Goal: Information Seeking & Learning: Find specific fact

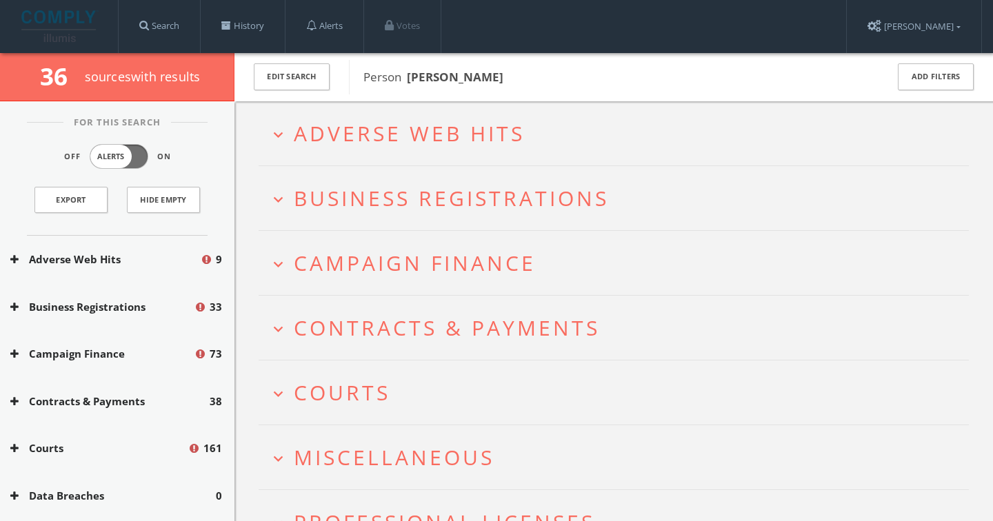
click at [424, 135] on span "Adverse Web Hits" at bounding box center [409, 133] width 231 height 28
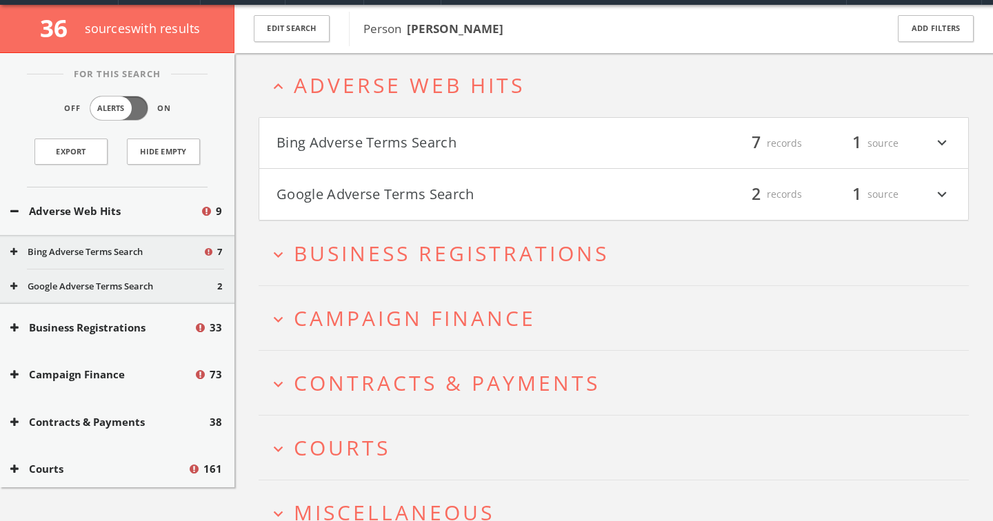
scroll to position [52, 0]
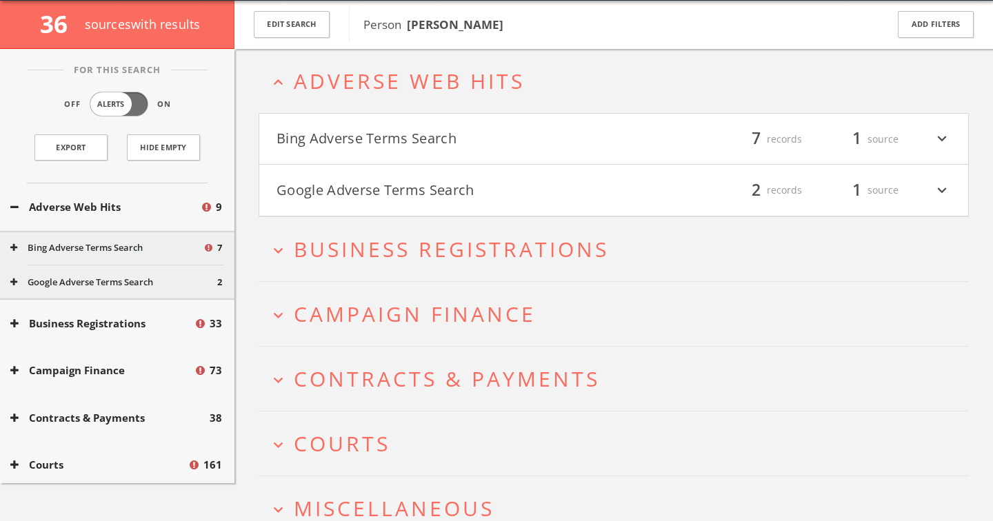
click at [405, 316] on span "Campaign Finance" at bounding box center [415, 314] width 242 height 28
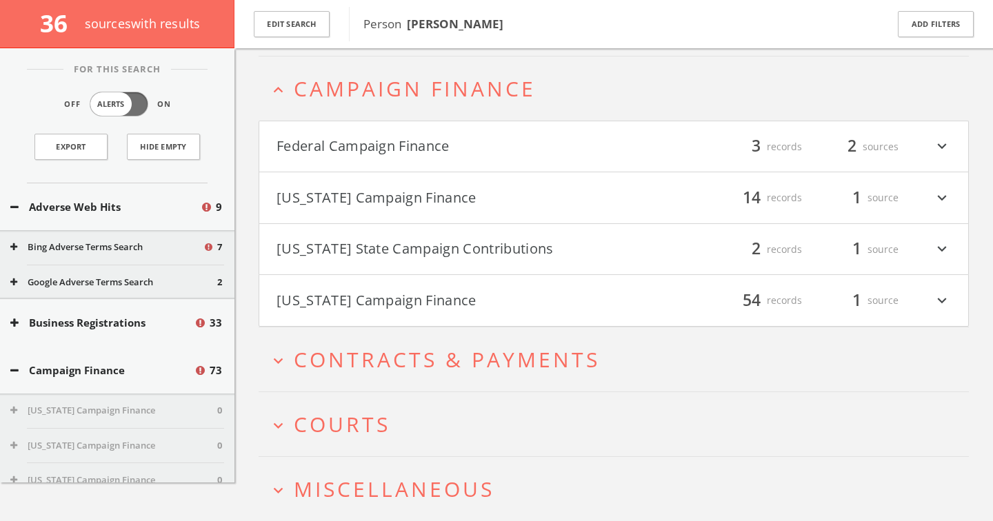
scroll to position [285, 0]
click at [373, 194] on button "[US_STATE] Campaign Finance" at bounding box center [444, 196] width 337 height 23
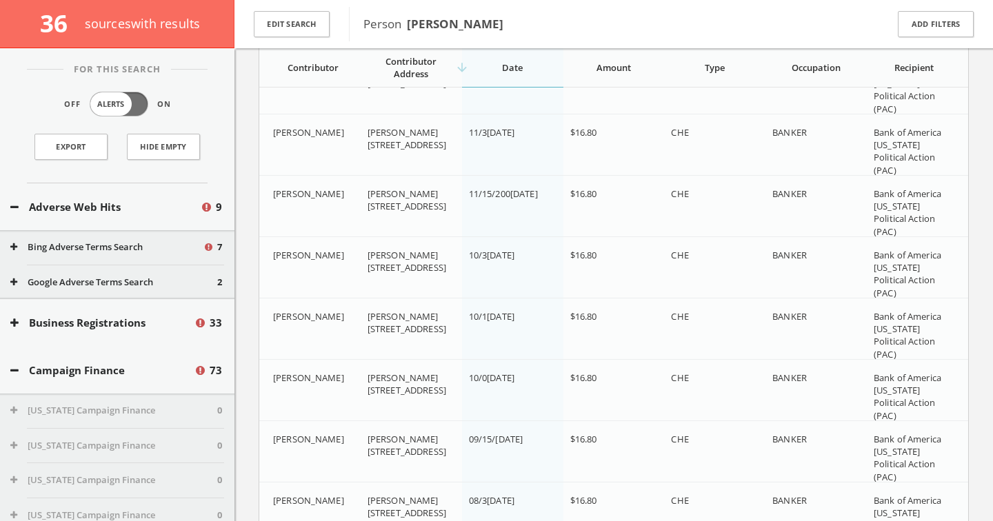
scroll to position [968, 0]
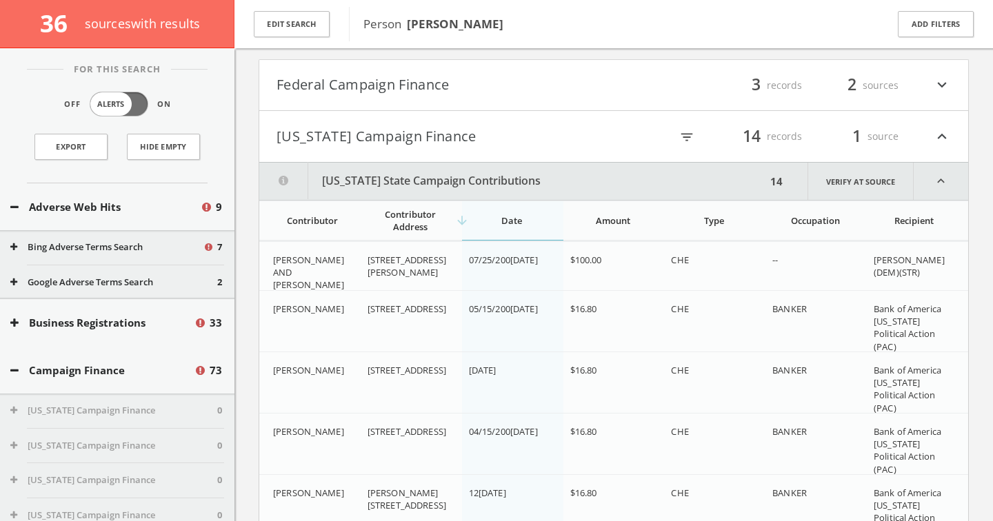
click at [357, 97] on h4 "Federal Campaign Finance filter_list 3 records 2 sources expand_more" at bounding box center [613, 85] width 709 height 51
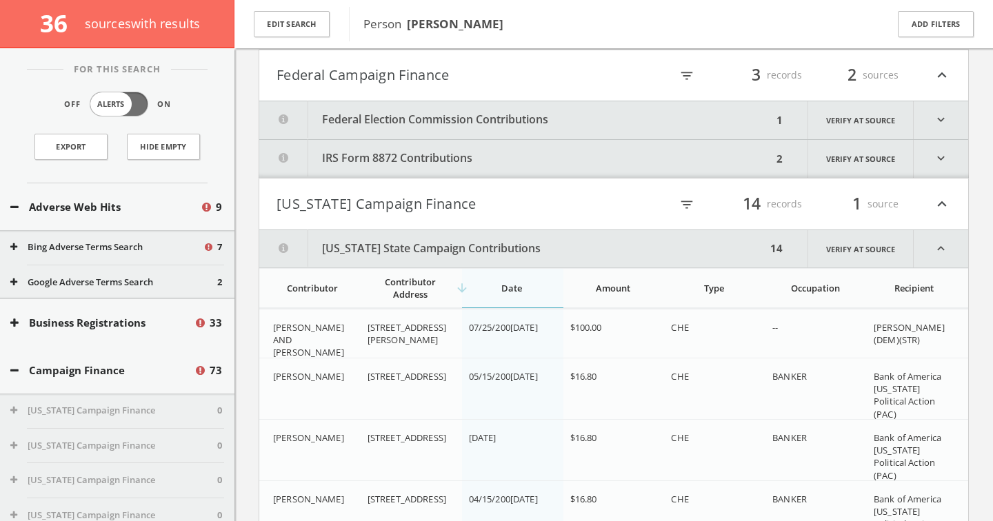
click at [368, 114] on button "Federal Election Commission Contributions" at bounding box center [515, 120] width 513 height 38
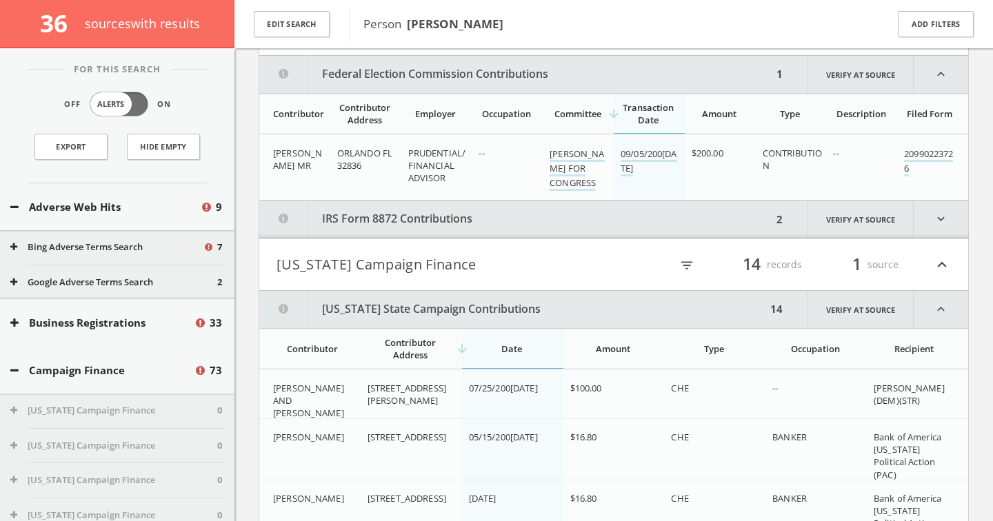
scroll to position [408, 0]
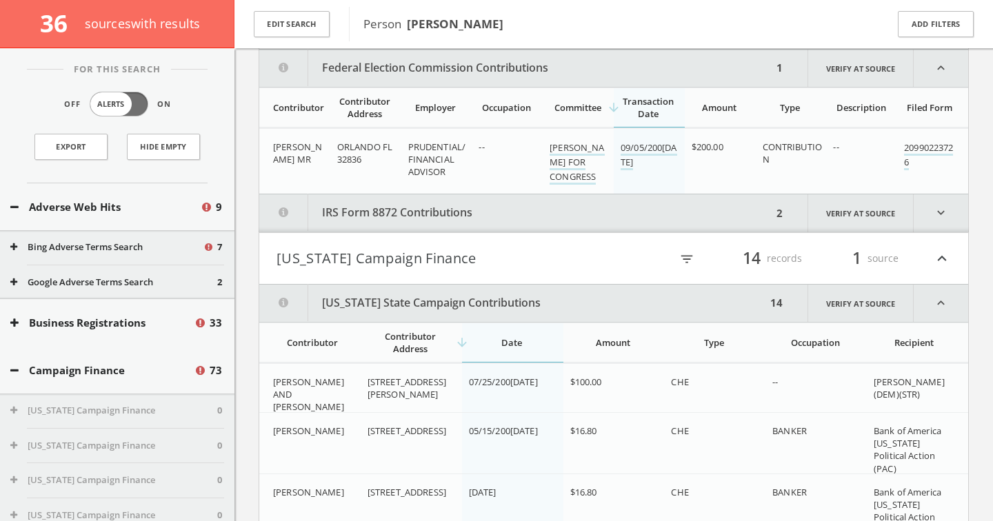
click at [387, 216] on button "IRS Form 8872 Contributions" at bounding box center [515, 213] width 513 height 38
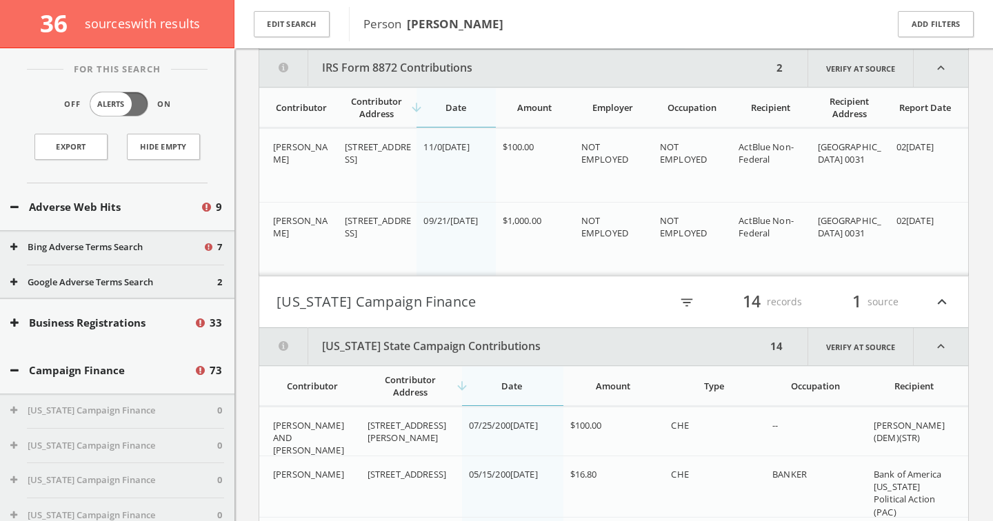
scroll to position [494, 0]
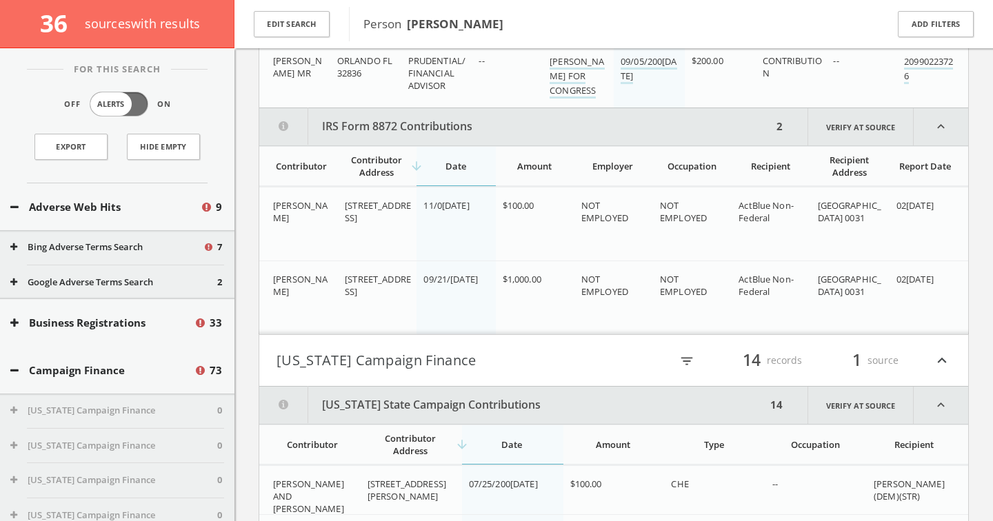
click at [386, 116] on button "IRS Form 8872 Contributions" at bounding box center [515, 126] width 513 height 37
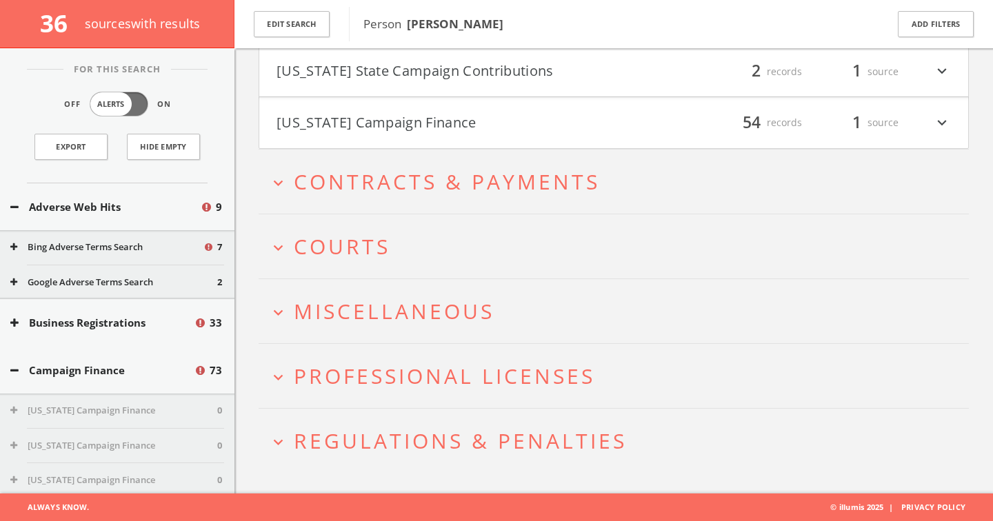
scroll to position [1572, 0]
click at [373, 234] on span "Courts" at bounding box center [342, 247] width 97 height 28
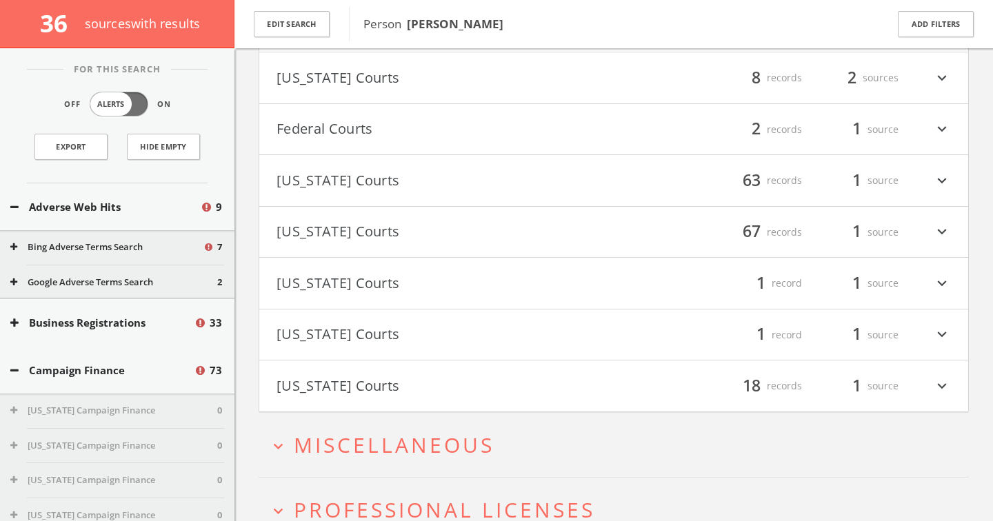
scroll to position [1719, 0]
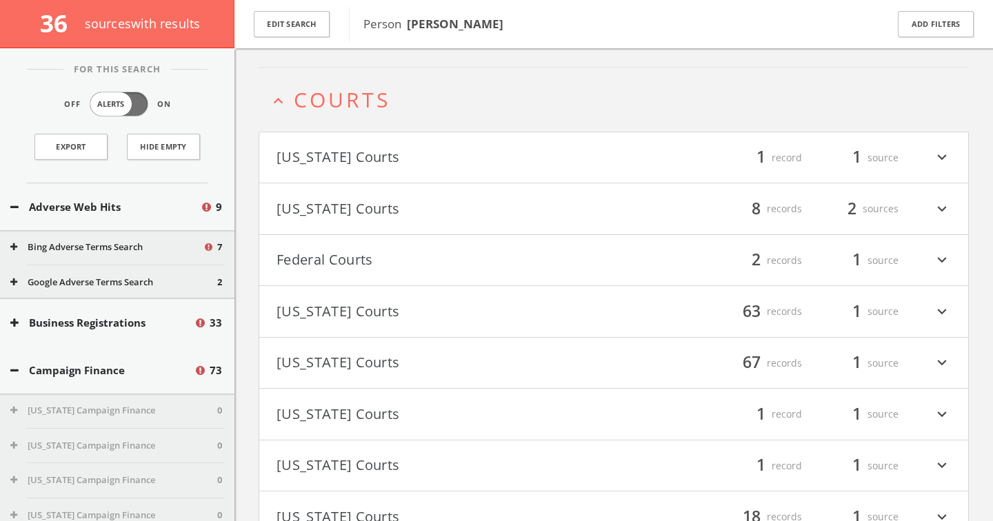
click at [327, 247] on h4 "Federal Courts filter_list 2 records 1 source expand_more" at bounding box center [613, 260] width 709 height 51
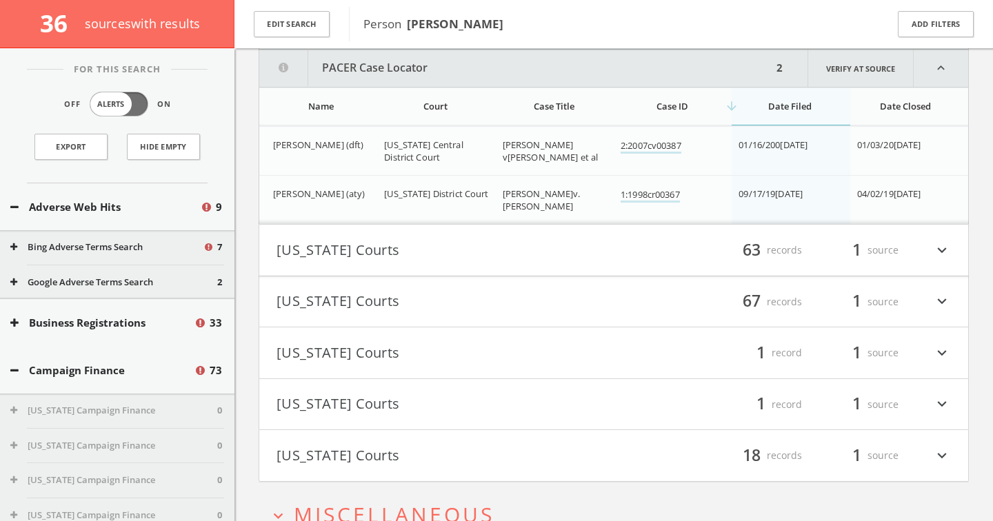
scroll to position [1721, 0]
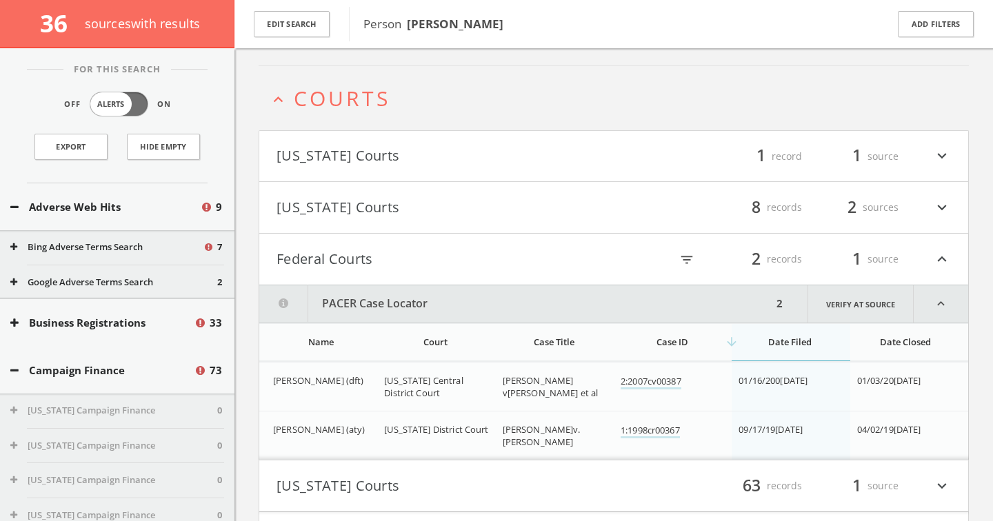
click at [371, 248] on button "Federal Courts" at bounding box center [444, 259] width 337 height 23
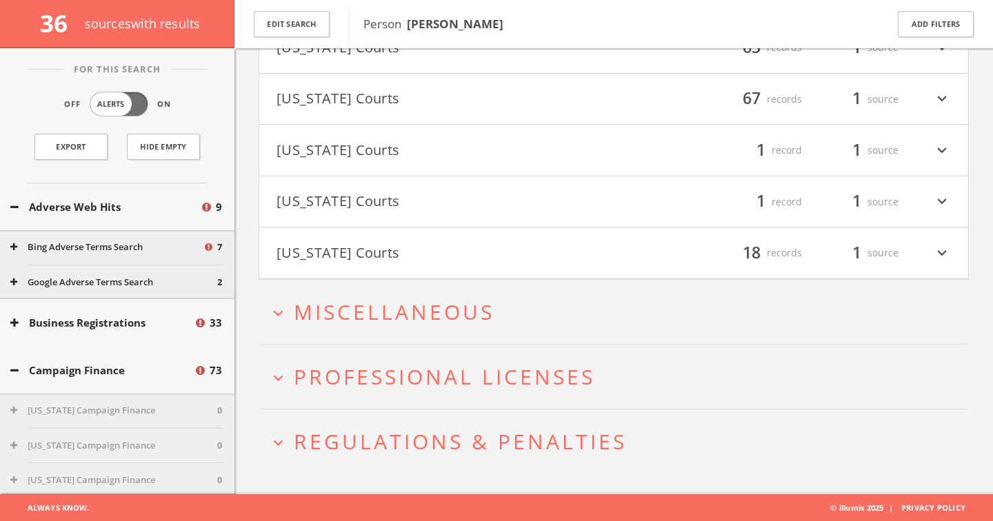
click at [387, 320] on span "Miscellaneous" at bounding box center [394, 312] width 201 height 28
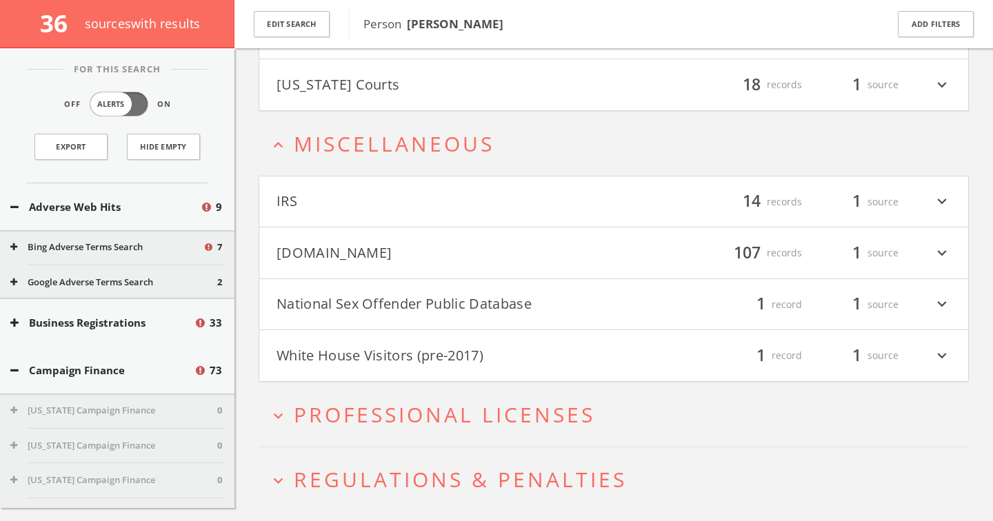
scroll to position [2190, 0]
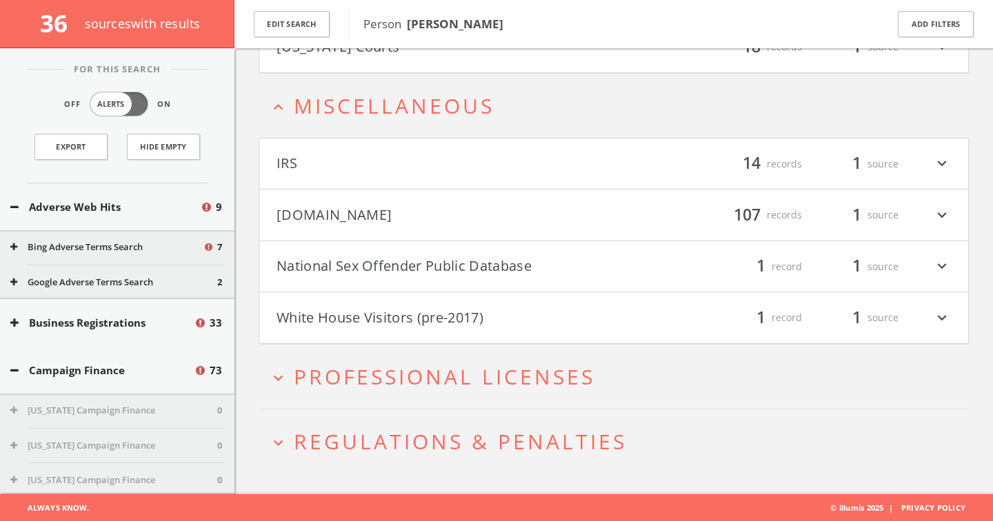
click at [363, 231] on h4 "[DOMAIN_NAME] filter_list 107 records 1 source expand_more" at bounding box center [613, 215] width 709 height 51
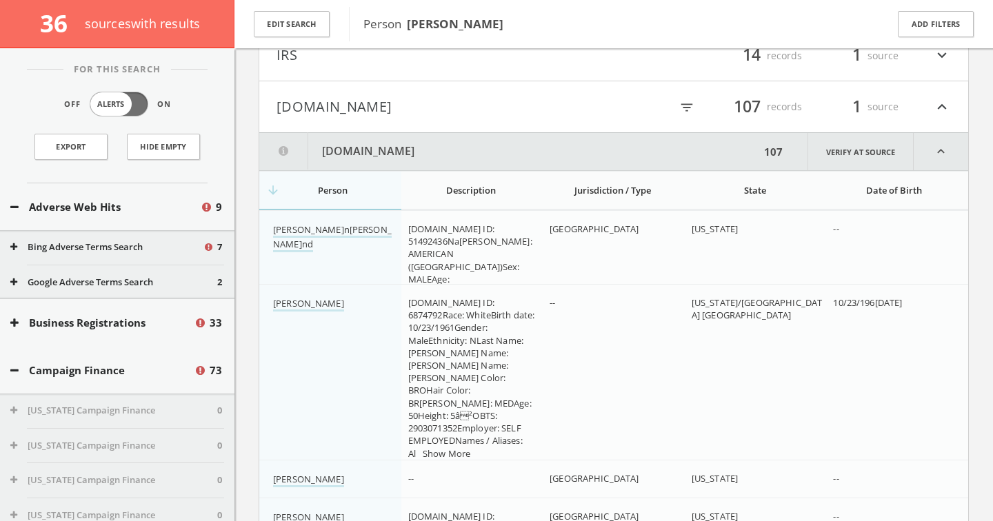
scroll to position [2299, 0]
click at [336, 106] on button "[DOMAIN_NAME]" at bounding box center [444, 105] width 337 height 23
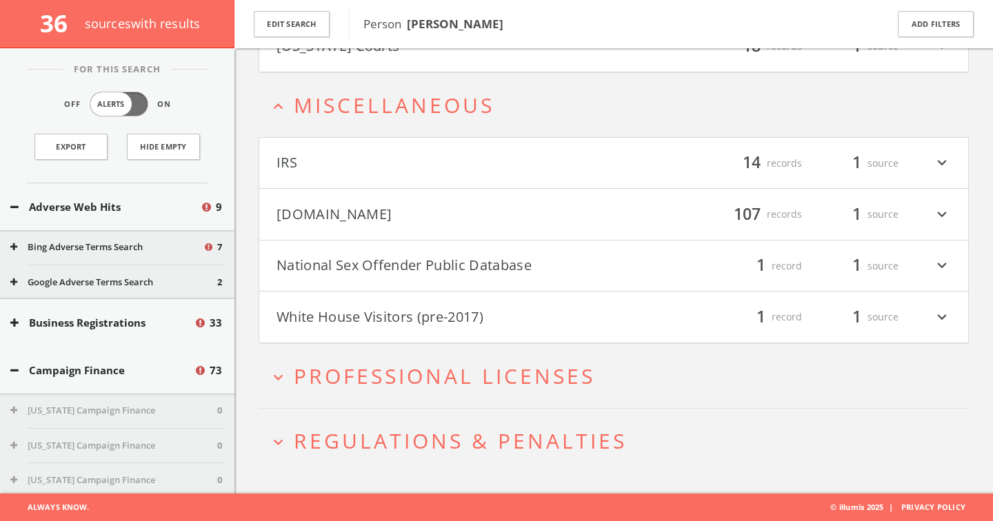
scroll to position [1966, 0]
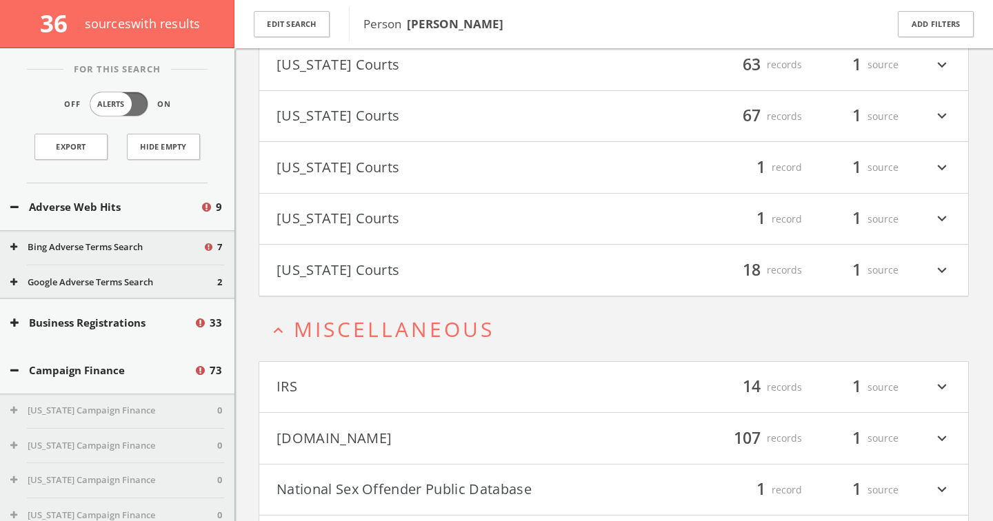
click at [394, 496] on button "National Sex Offender Public Database" at bounding box center [444, 489] width 337 height 23
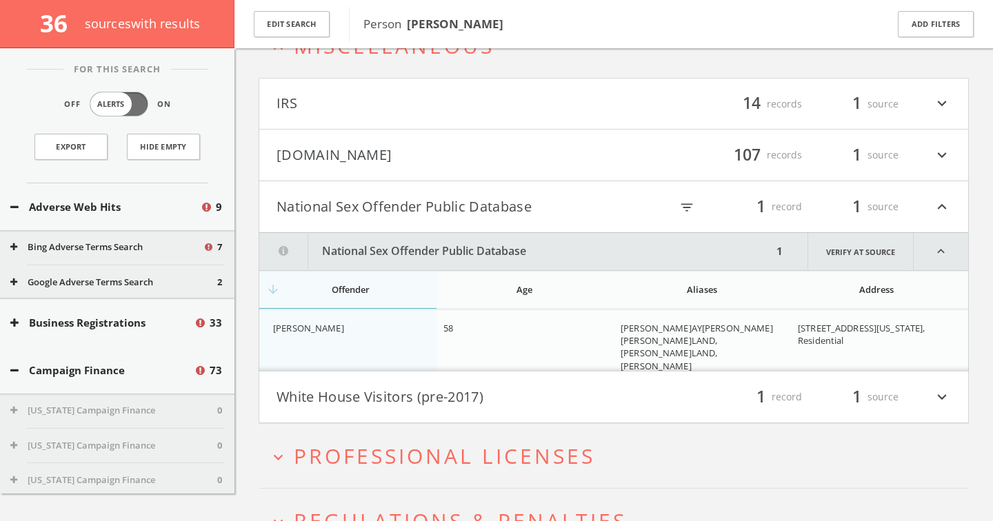
scroll to position [2329, 0]
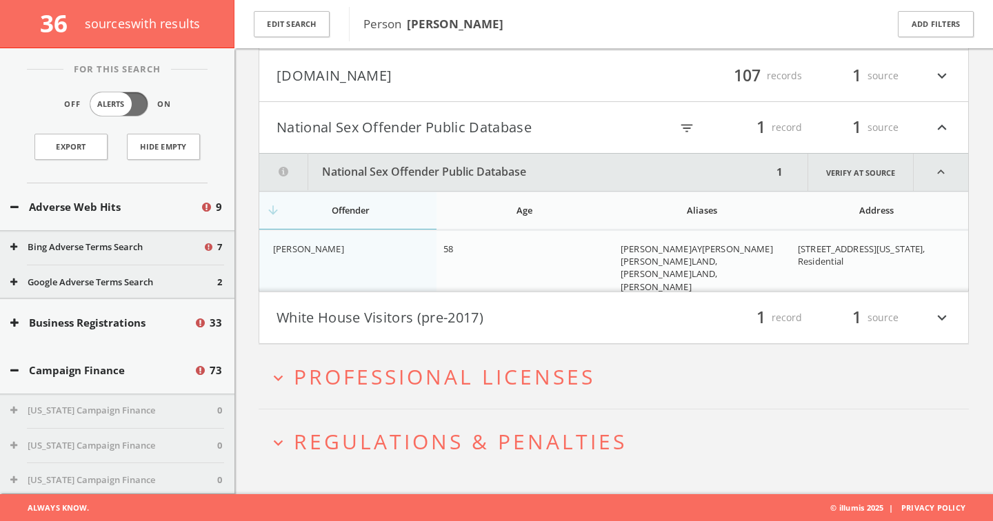
click at [367, 318] on button "White House Visitors (pre-2017)" at bounding box center [444, 317] width 337 height 23
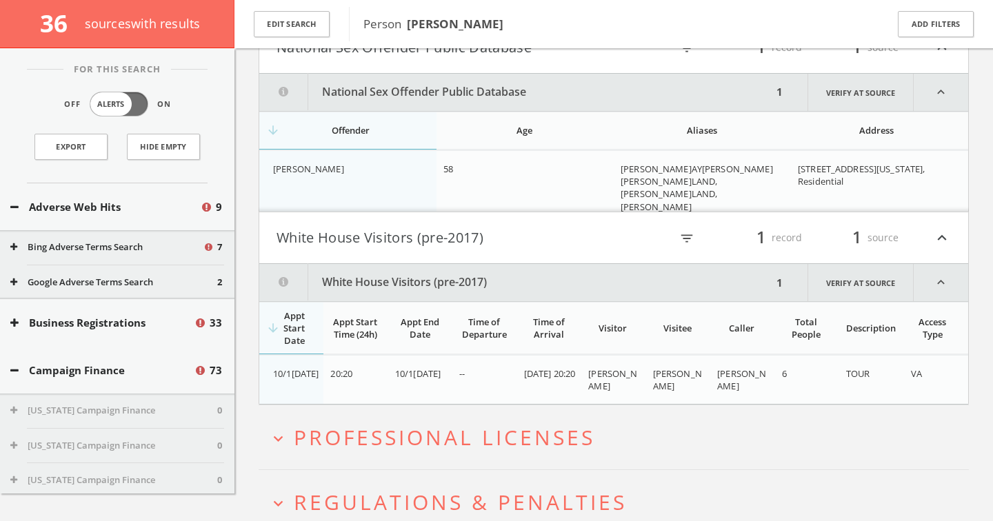
scroll to position [2470, 0]
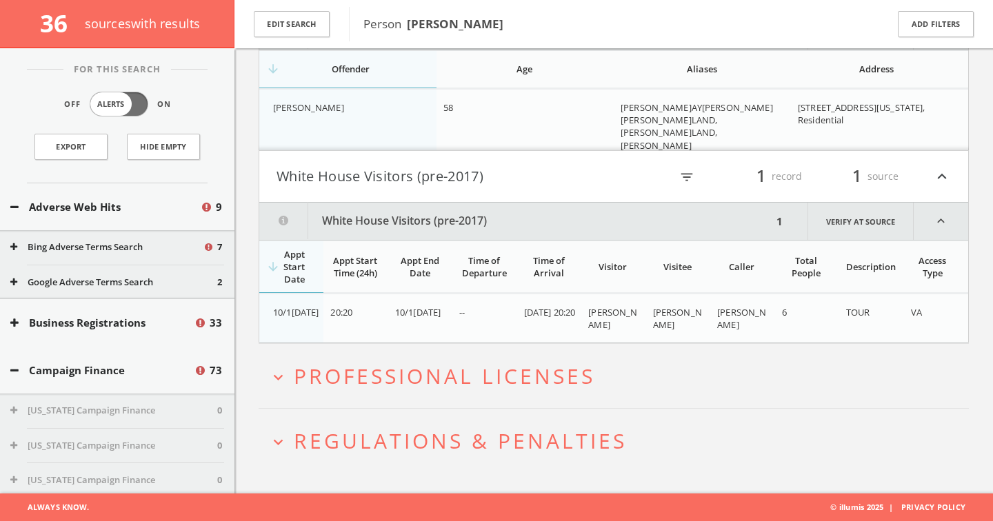
click at [446, 373] on span "Professional Licenses" at bounding box center [444, 376] width 301 height 28
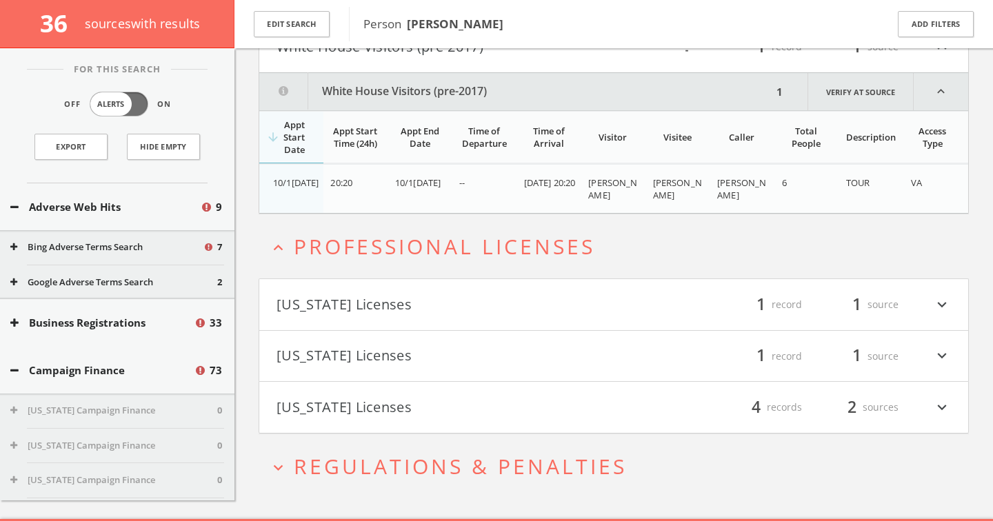
scroll to position [2625, 0]
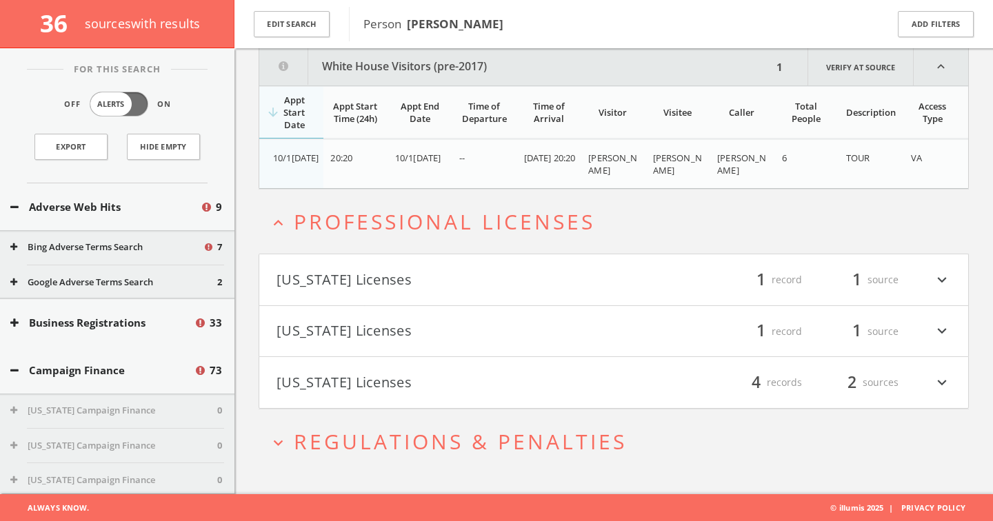
click at [441, 436] on span "Regulations & Penalties" at bounding box center [460, 441] width 333 height 28
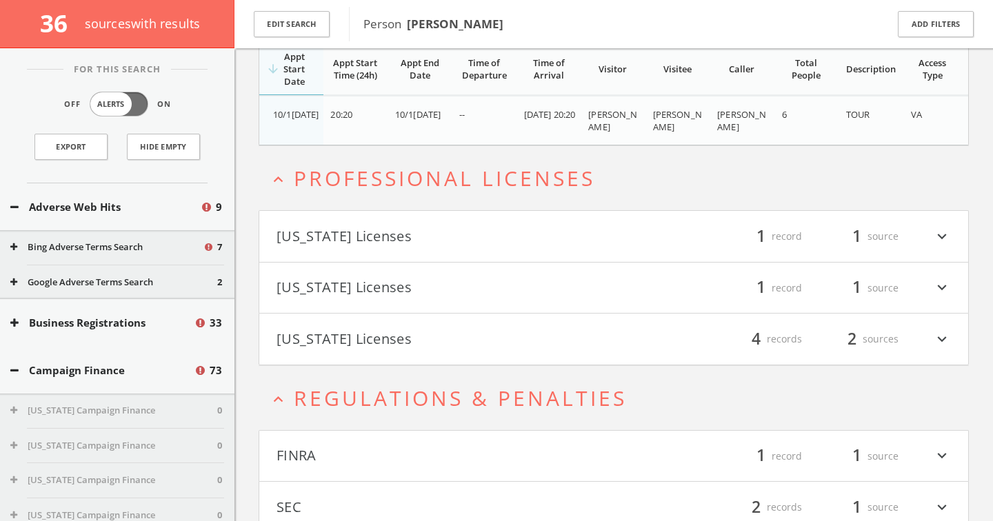
scroll to position [2728, 0]
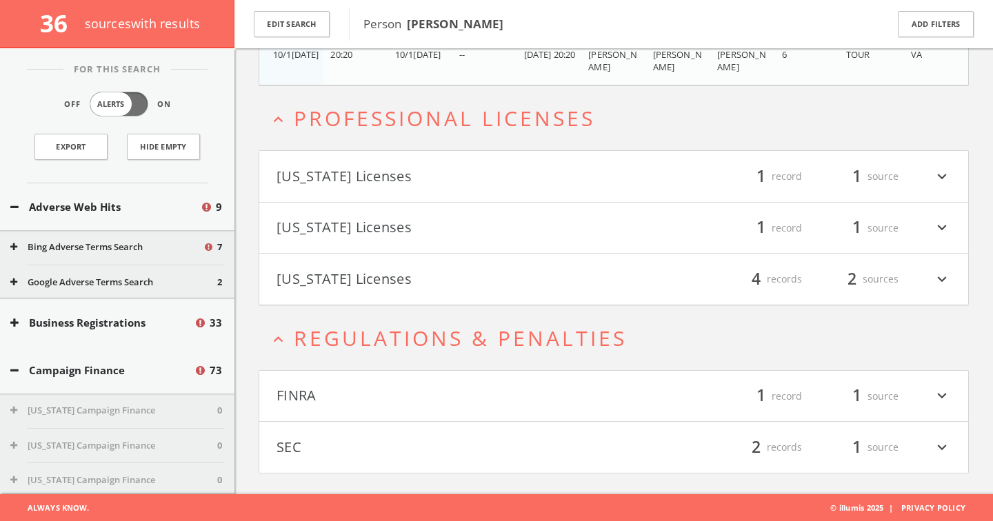
click at [400, 400] on button "FINRA" at bounding box center [444, 396] width 337 height 23
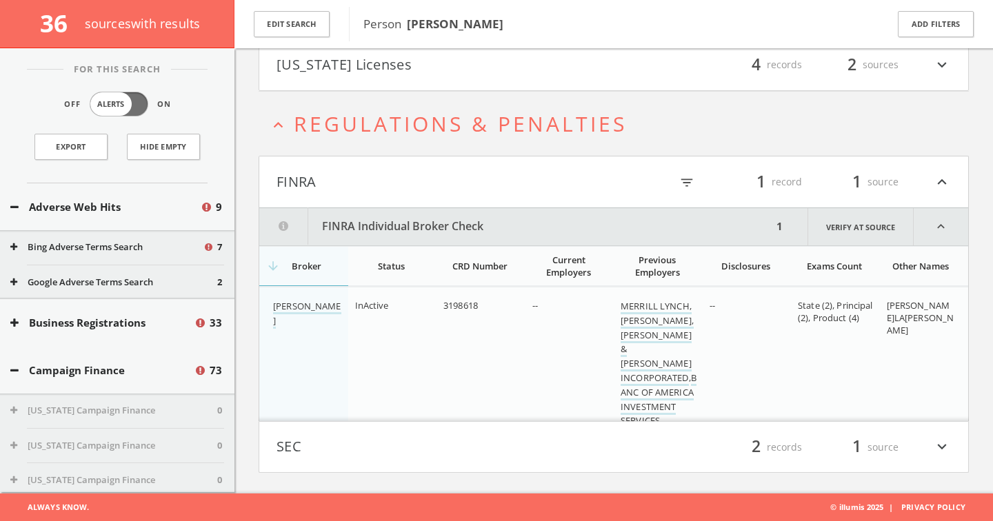
scroll to position [2943, 0]
click at [416, 454] on button "SEC" at bounding box center [444, 447] width 337 height 23
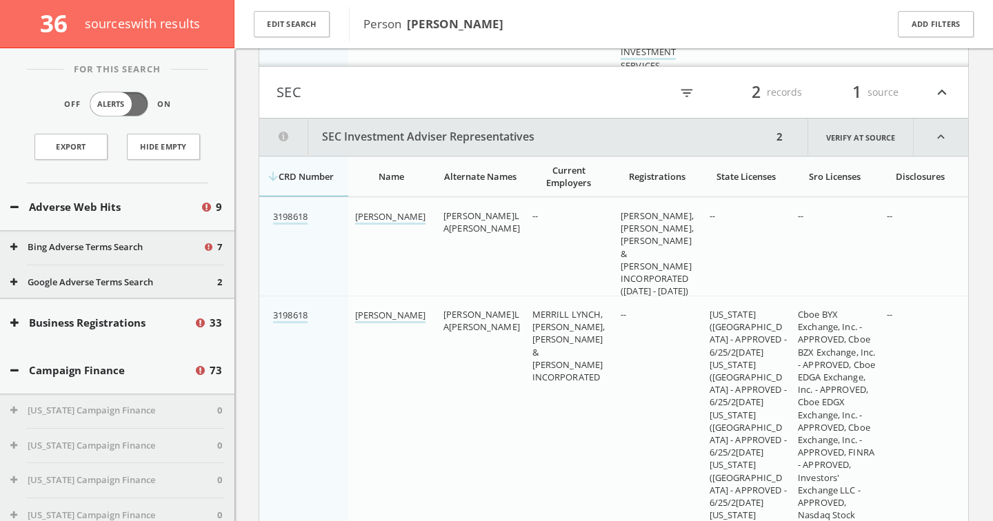
scroll to position [3367, 0]
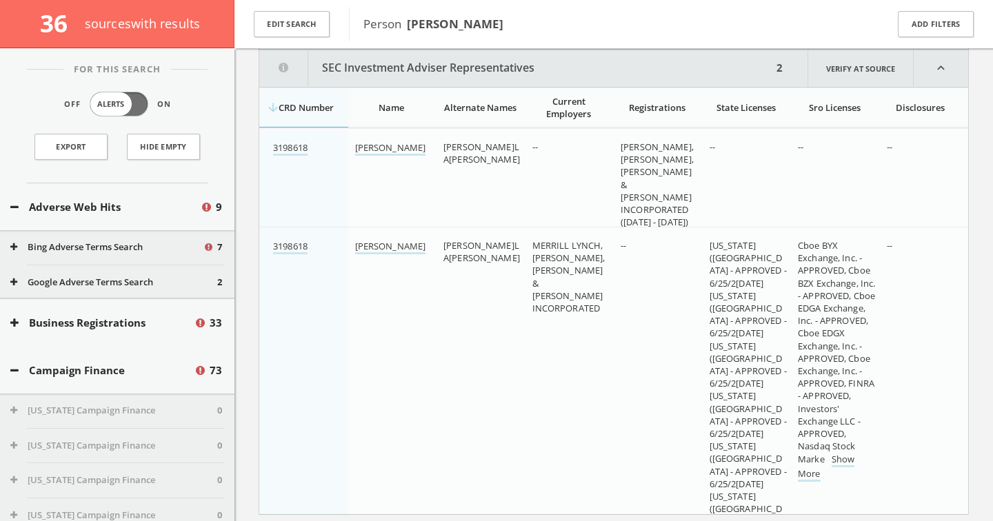
click at [337, 65] on button "SEC Investment Adviser Representatives" at bounding box center [515, 68] width 513 height 37
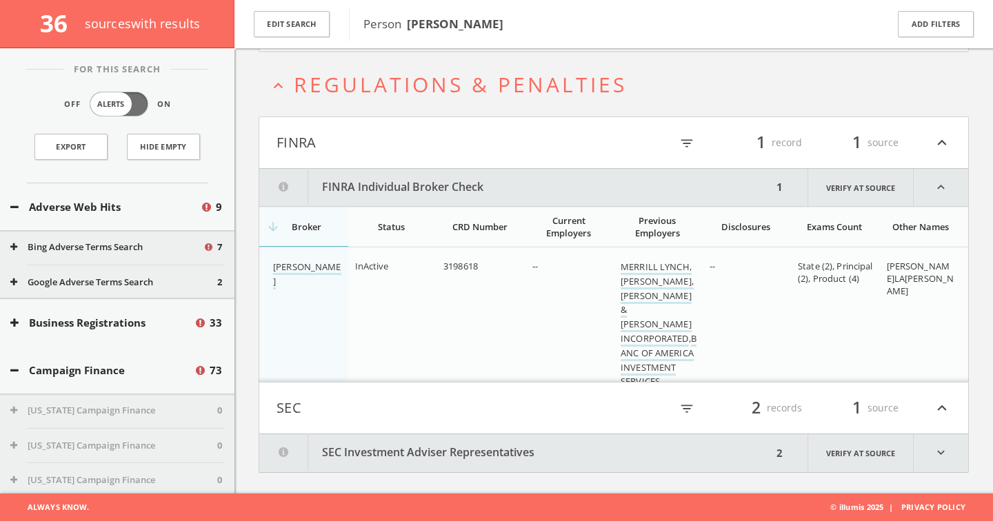
scroll to position [2981, 0]
click at [279, 270] on link "[PERSON_NAME]" at bounding box center [307, 275] width 68 height 29
click at [401, 132] on button "FINRA" at bounding box center [444, 143] width 337 height 23
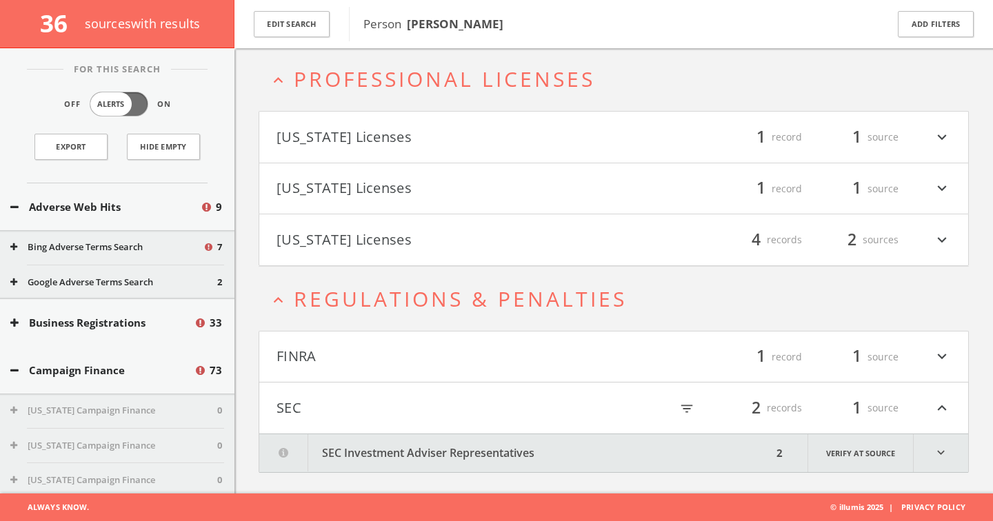
scroll to position [2767, 0]
click at [444, 445] on button "SEC Investment Adviser Representatives" at bounding box center [515, 453] width 513 height 38
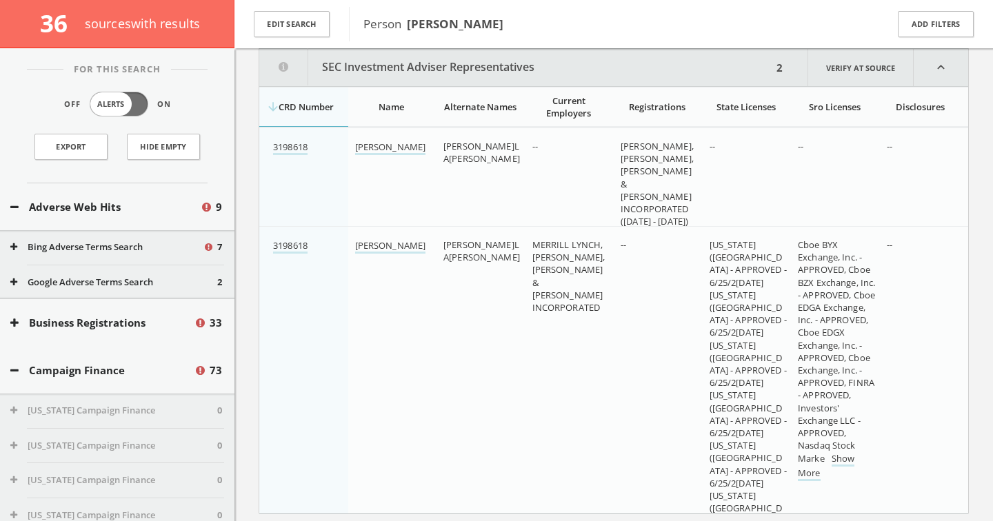
scroll to position [2969, 0]
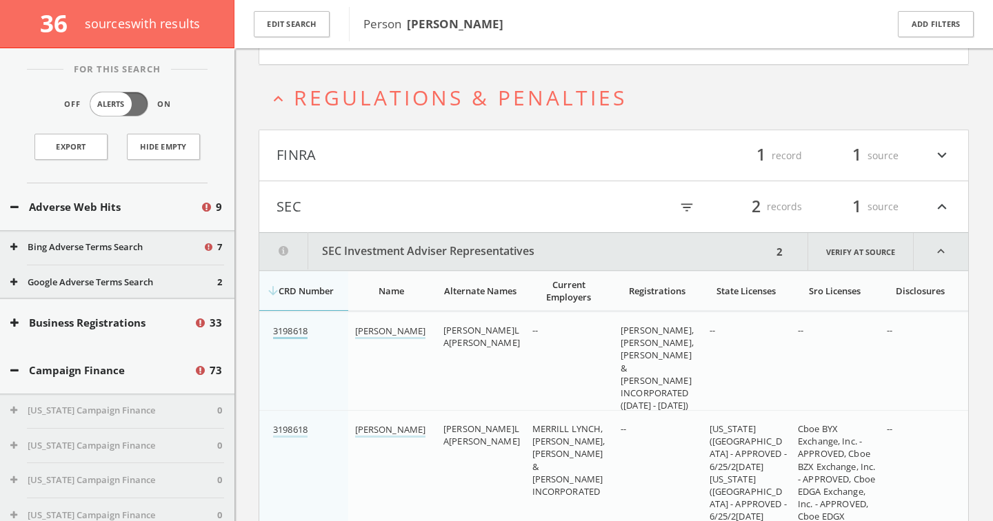
click at [291, 330] on link "3198618" at bounding box center [290, 332] width 34 height 14
